Goal: Navigation & Orientation: Find specific page/section

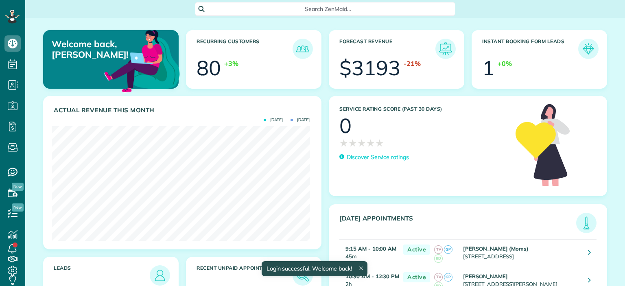
scroll to position [114, 258]
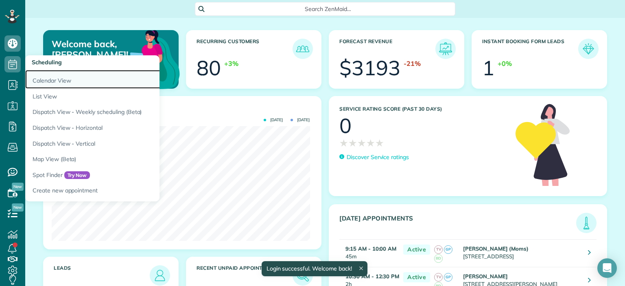
click at [44, 78] on link "Calendar View" at bounding box center [126, 79] width 203 height 19
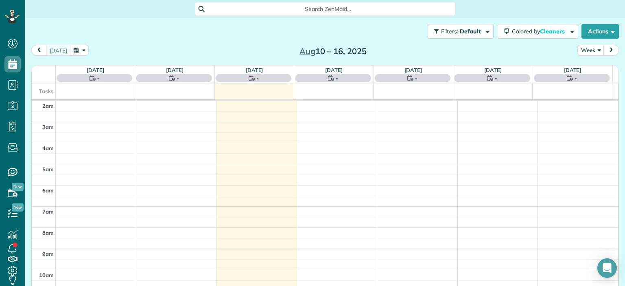
scroll to position [105, 0]
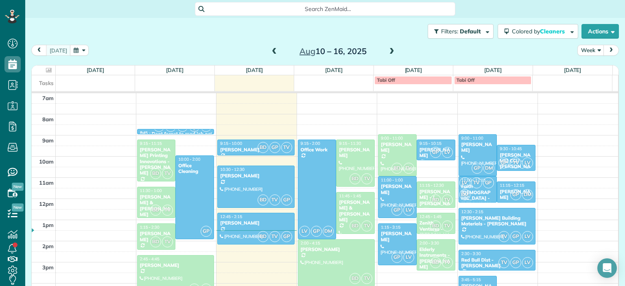
click at [270, 50] on span at bounding box center [274, 51] width 9 height 7
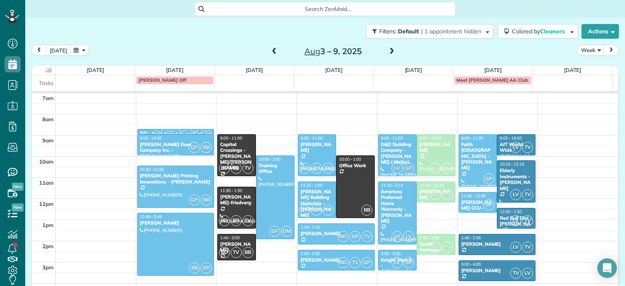
click at [270, 53] on span at bounding box center [274, 51] width 9 height 7
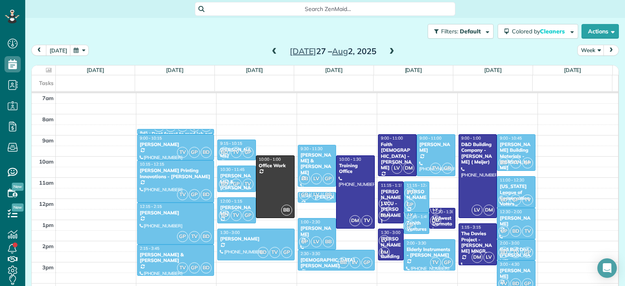
click at [499, 185] on div "[US_STATE] League of Conservation Voters" at bounding box center [516, 195] width 34 height 24
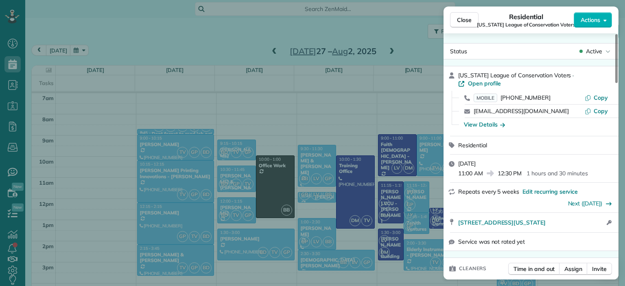
drag, startPoint x: 563, startPoint y: 76, endPoint x: 451, endPoint y: 76, distance: 112.2
click at [451, 76] on div "[US_STATE] League of Conservation Voters · Open profile MOBILE [PHONE_NUMBER] C…" at bounding box center [530, 101] width 175 height 70
click at [604, 94] on span "Copy" at bounding box center [600, 97] width 14 height 7
click at [601, 107] on span "Copy" at bounding box center [600, 110] width 14 height 7
click at [486, 120] on div "View Details" at bounding box center [484, 124] width 41 height 8
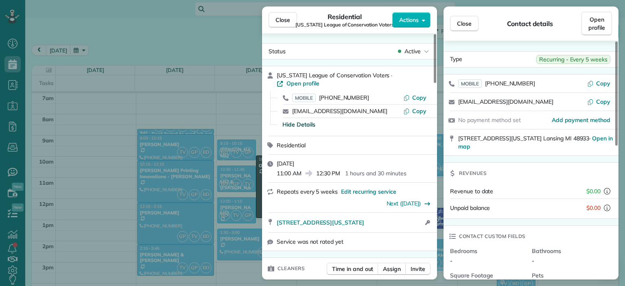
drag, startPoint x: 564, startPoint y: 136, endPoint x: 446, endPoint y: 136, distance: 118.3
click at [446, 136] on div "[STREET_ADDRESS][US_STATE] · Open in map" at bounding box center [530, 142] width 175 height 26
click at [293, 19] on button "Close" at bounding box center [282, 19] width 28 height 15
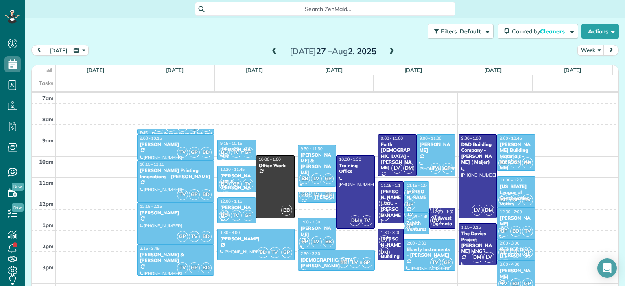
click at [499, 188] on div "[US_STATE] League of Conservation Voters" at bounding box center [516, 195] width 34 height 24
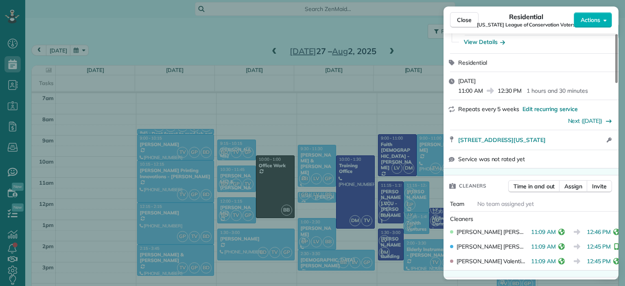
scroll to position [164, 0]
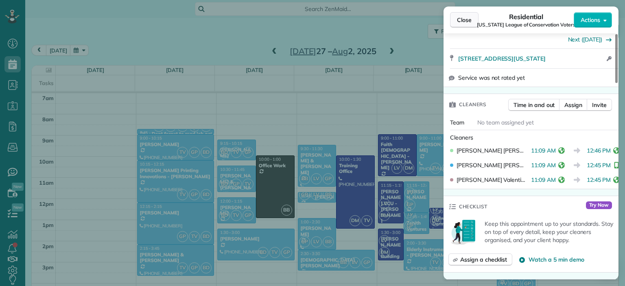
drag, startPoint x: 471, startPoint y: 19, endPoint x: 464, endPoint y: 26, distance: 9.5
click at [471, 19] on span "Close" at bounding box center [464, 20] width 15 height 8
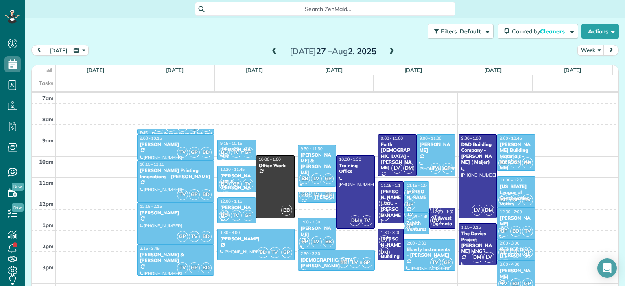
click at [388, 51] on span at bounding box center [391, 51] width 9 height 7
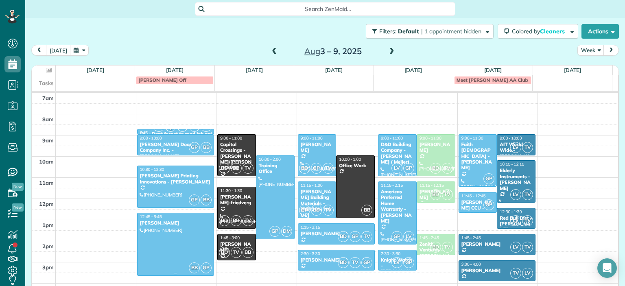
click at [168, 246] on div at bounding box center [175, 244] width 76 height 62
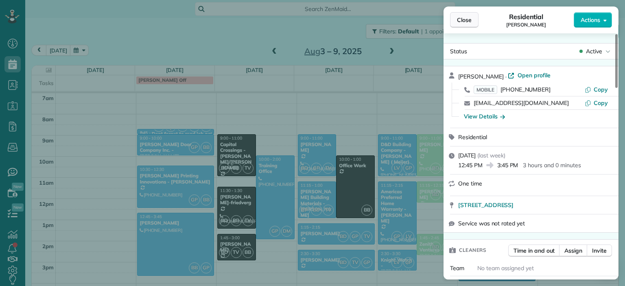
click at [469, 24] on span "Close" at bounding box center [464, 20] width 15 height 8
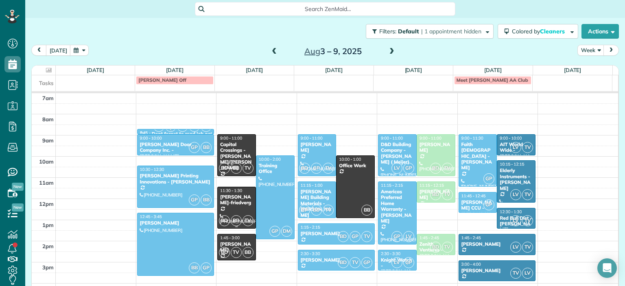
click at [237, 198] on div "[PERSON_NAME]-friedverg" at bounding box center [237, 200] width 34 height 12
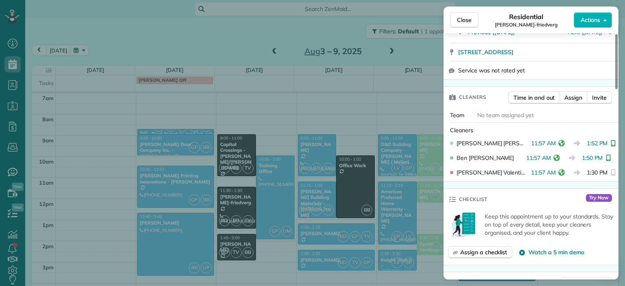
scroll to position [244, 0]
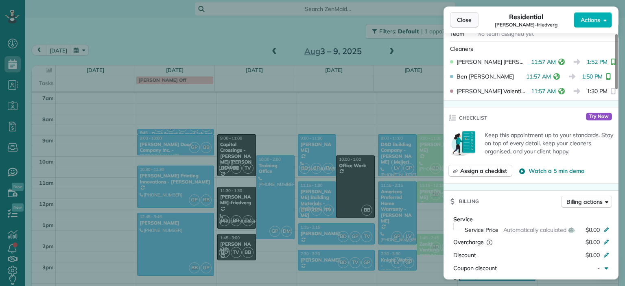
click at [462, 24] on button "Close" at bounding box center [464, 19] width 28 height 15
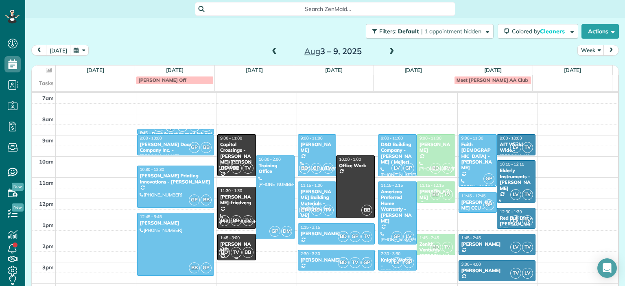
click at [237, 246] on div "BD TV BB" at bounding box center [235, 252] width 35 height 12
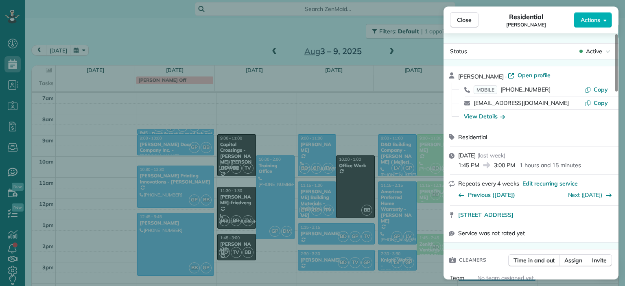
click at [314, 260] on div "Close Residential [PERSON_NAME] Actions Status Active [PERSON_NAME] · Open prof…" at bounding box center [312, 143] width 625 height 286
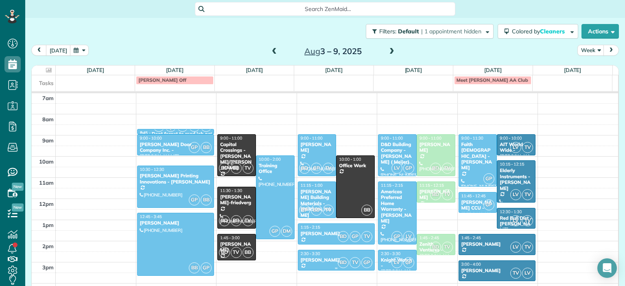
click at [314, 260] on div "[PERSON_NAME]" at bounding box center [336, 260] width 72 height 6
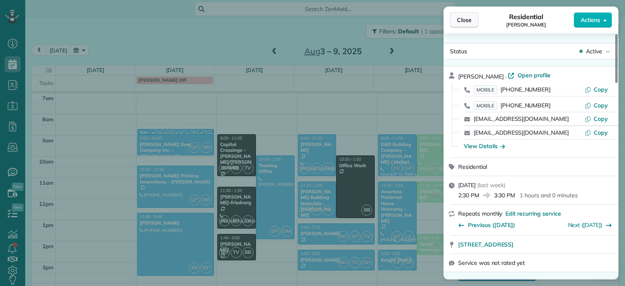
click at [461, 25] on button "Close" at bounding box center [464, 19] width 28 height 15
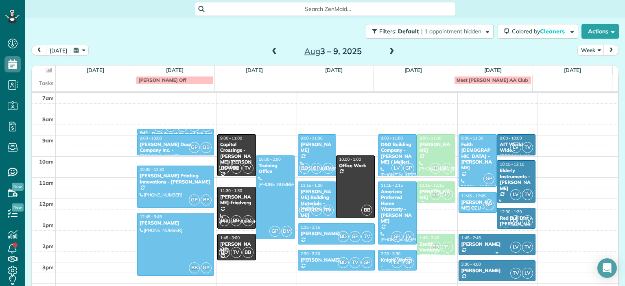
click at [478, 244] on div "[PERSON_NAME]" at bounding box center [497, 244] width 72 height 6
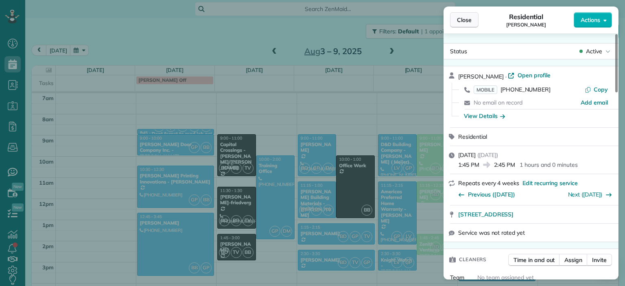
click at [462, 20] on span "Close" at bounding box center [464, 20] width 15 height 8
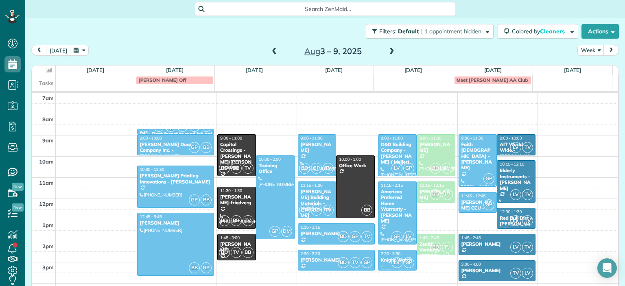
click at [388, 48] on span at bounding box center [391, 51] width 9 height 7
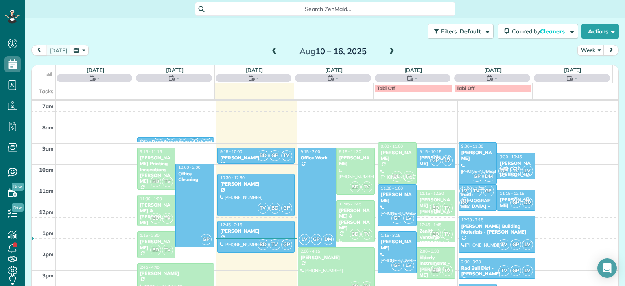
click at [270, 48] on span at bounding box center [274, 51] width 9 height 7
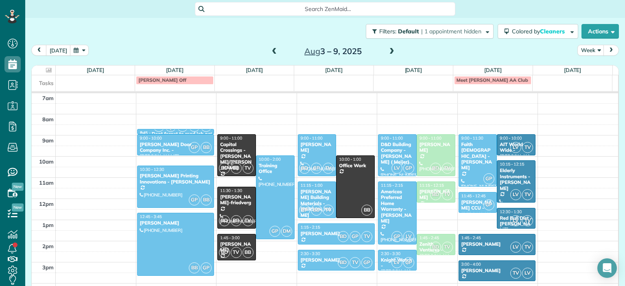
click at [388, 52] on span at bounding box center [391, 51] width 9 height 7
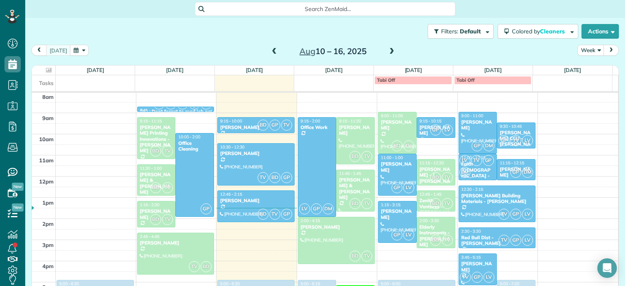
scroll to position [146, 0]
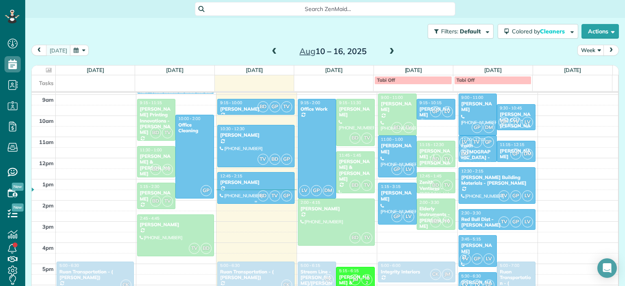
click at [255, 180] on div "[PERSON_NAME]" at bounding box center [256, 182] width 72 height 6
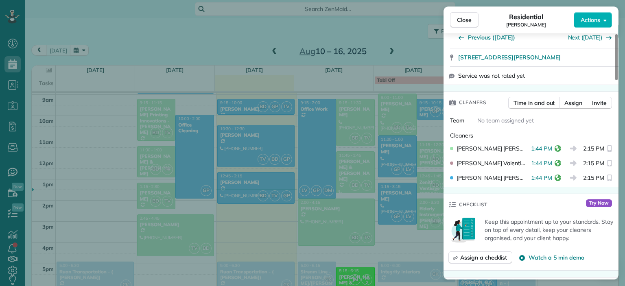
scroll to position [163, 0]
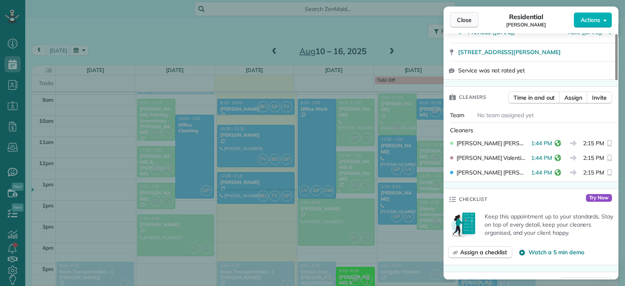
click at [464, 23] on span "Close" at bounding box center [464, 20] width 15 height 8
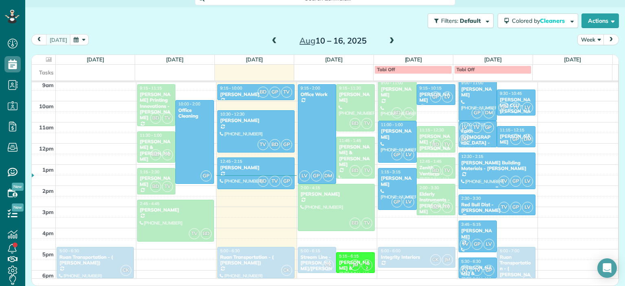
scroll to position [142, 0]
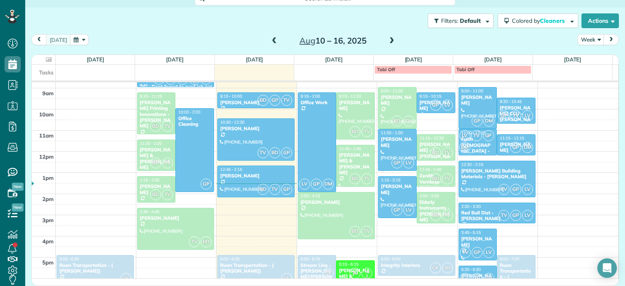
click at [387, 40] on span at bounding box center [391, 40] width 9 height 7
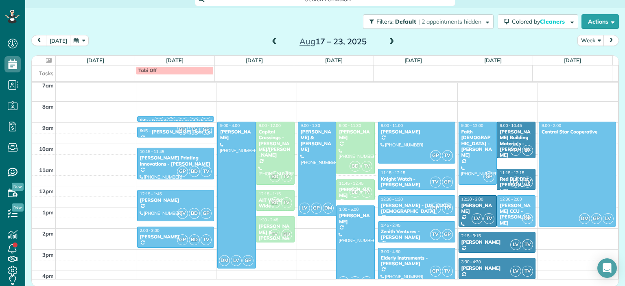
scroll to position [101, 0]
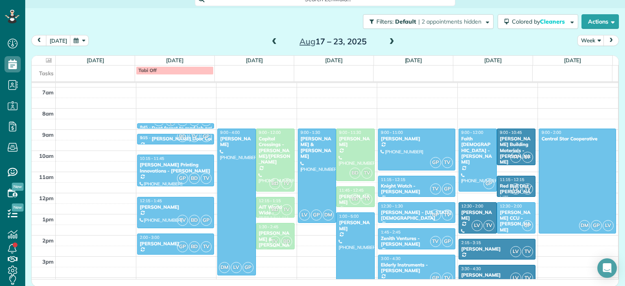
click at [270, 41] on span at bounding box center [274, 41] width 9 height 7
